Goal: Entertainment & Leisure: Consume media (video, audio)

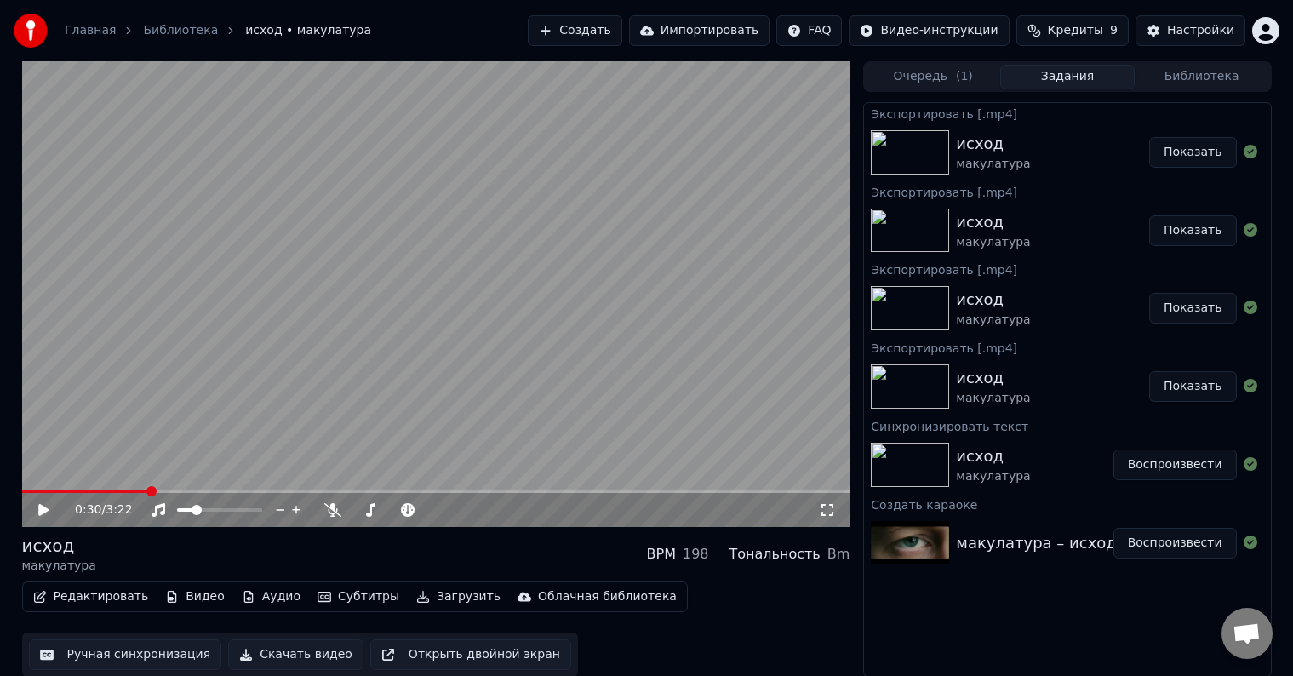
scroll to position [1, 0]
click at [1195, 146] on button "Показать" at bounding box center [1193, 151] width 88 height 31
click at [1170, 459] on button "Воспроизвести" at bounding box center [1175, 464] width 123 height 31
click at [44, 511] on icon at bounding box center [43, 509] width 9 height 10
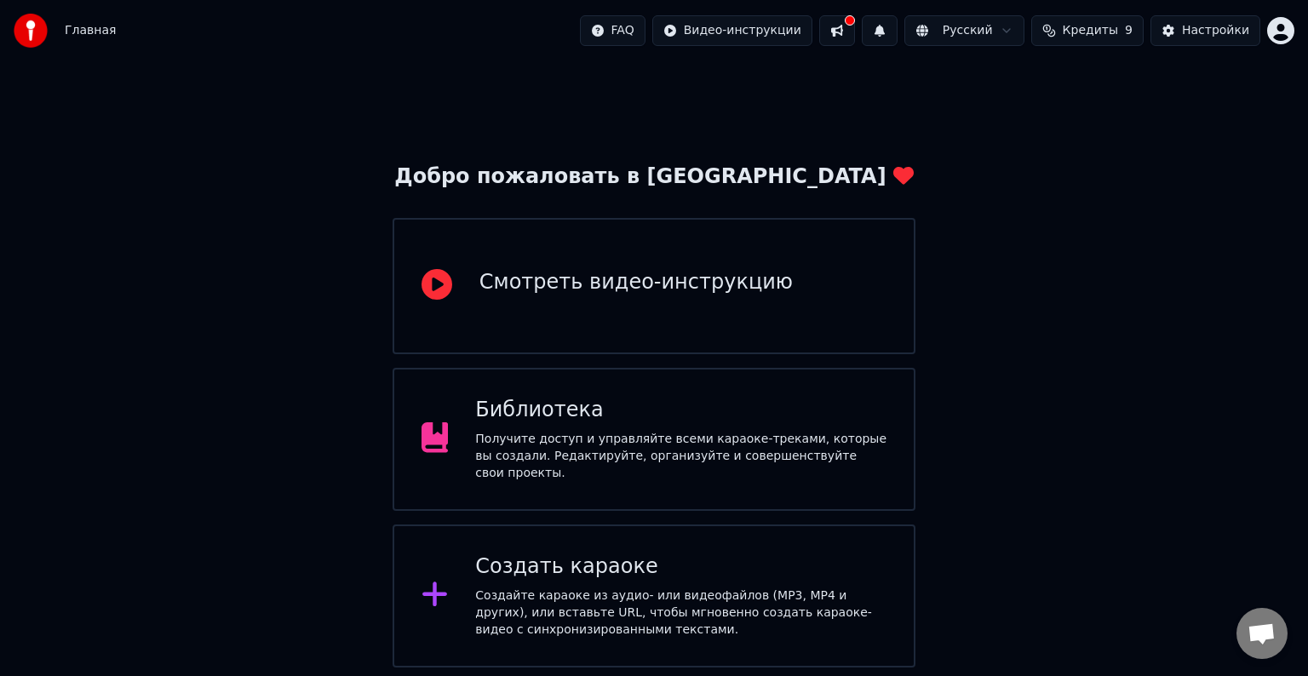
click at [715, 415] on div "Библиотека" at bounding box center [680, 410] width 411 height 27
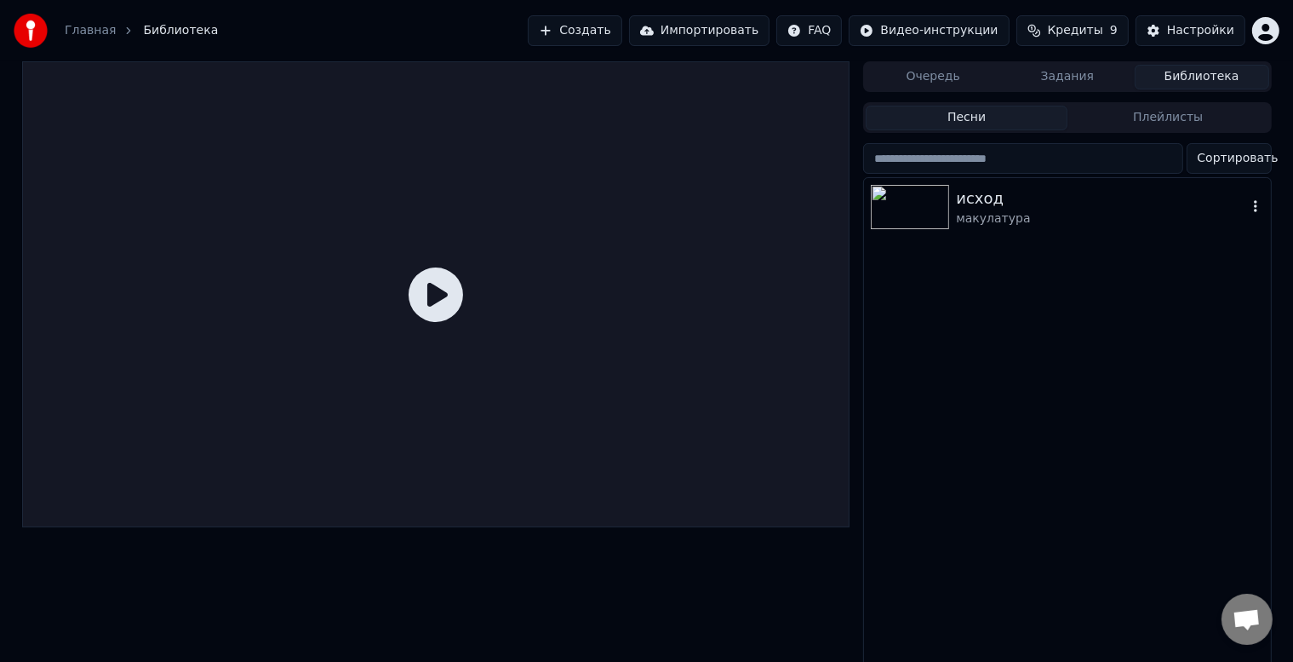
click at [1079, 205] on div "исход" at bounding box center [1101, 198] width 290 height 24
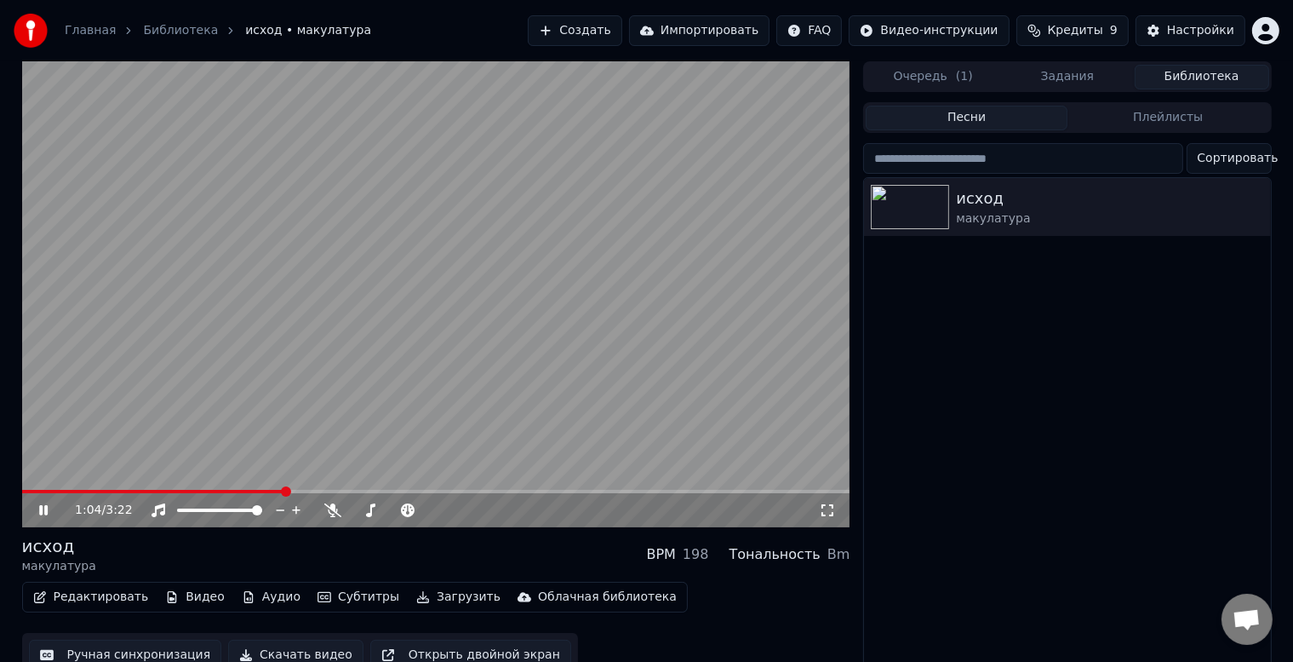
click at [286, 490] on span at bounding box center [436, 491] width 828 height 3
click at [377, 513] on div at bounding box center [409, 510] width 137 height 17
click at [50, 507] on icon at bounding box center [56, 510] width 40 height 14
